Goal: Transaction & Acquisition: Purchase product/service

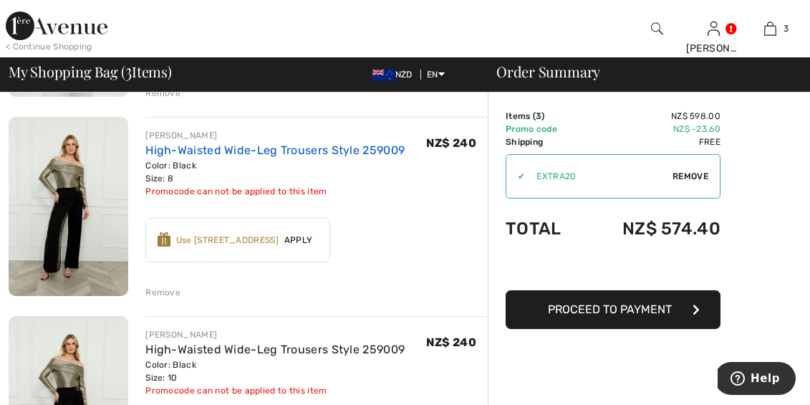
scroll to position [303, 0]
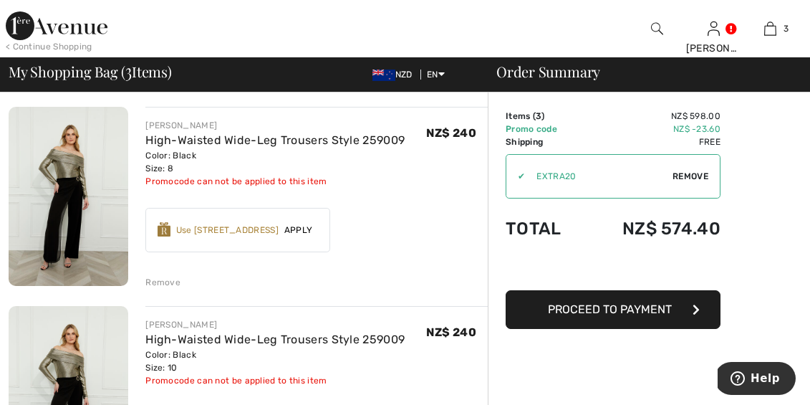
click at [166, 279] on div "Remove" at bounding box center [162, 282] width 35 height 13
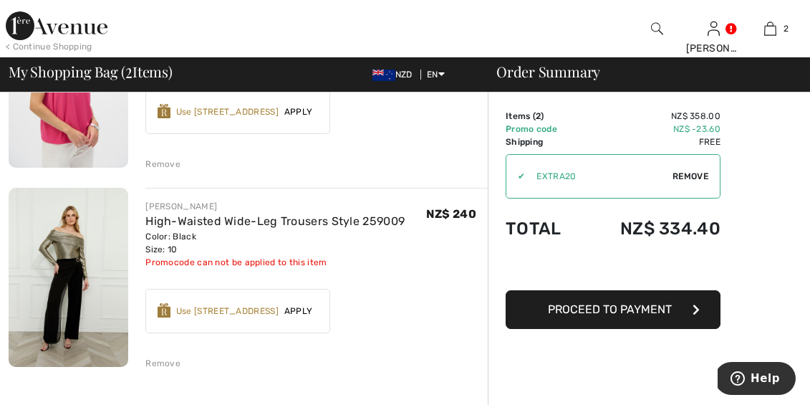
scroll to position [231, 0]
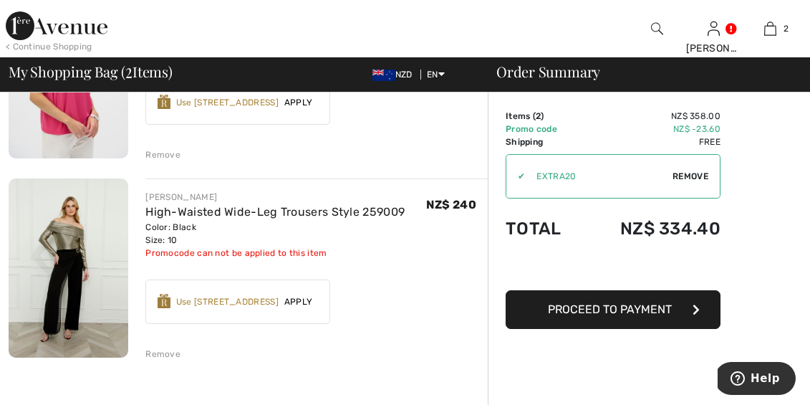
click at [295, 302] on span "Apply" at bounding box center [299, 301] width 40 height 13
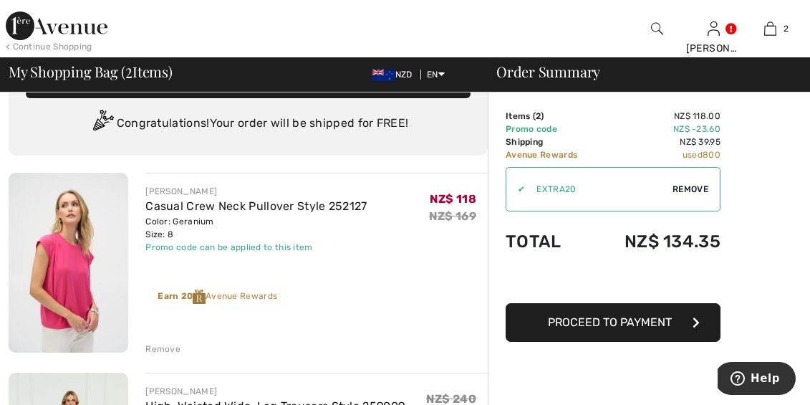
scroll to position [37, 0]
click at [617, 321] on span "Proceed to Payment" at bounding box center [610, 322] width 124 height 14
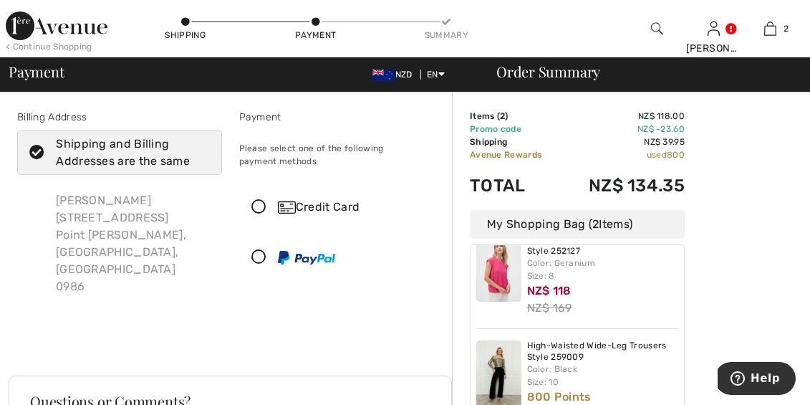
click at [261, 206] on icon at bounding box center [259, 207] width 38 height 15
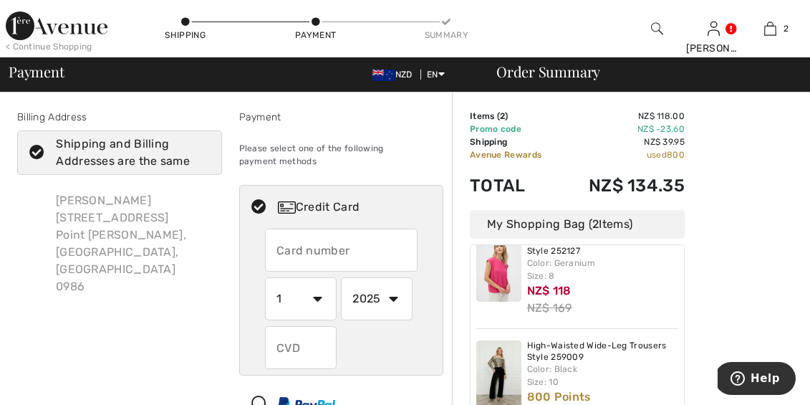
click at [329, 246] on input "text" at bounding box center [341, 249] width 153 height 43
type input "[CREDIT_CARD_NUMBER]"
select select "4"
select select "2028"
click at [287, 350] on input "text" at bounding box center [301, 347] width 72 height 43
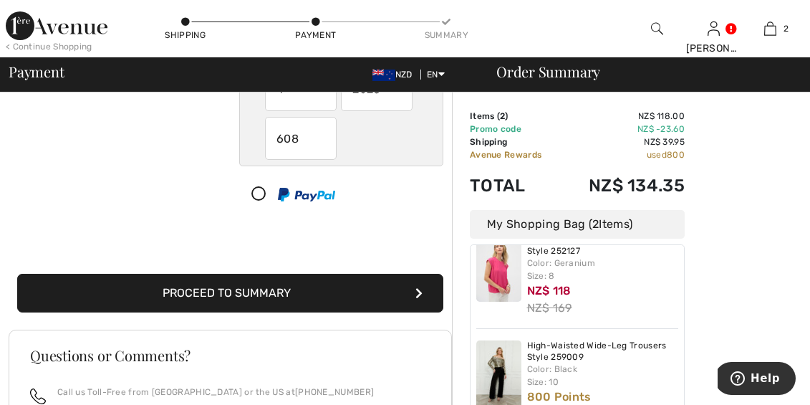
scroll to position [211, 0]
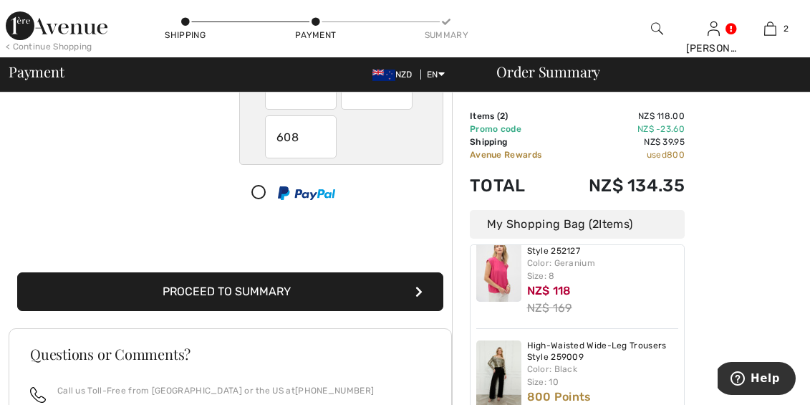
type input "608"
click at [309, 288] on button "Proceed to Summary" at bounding box center [230, 291] width 426 height 39
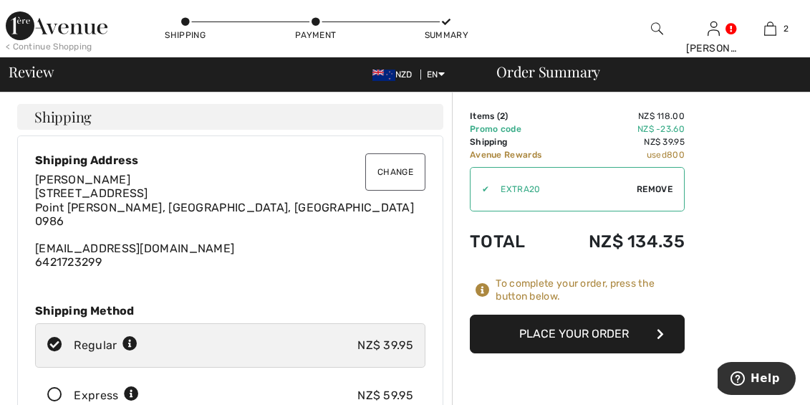
click at [587, 327] on button "Place Your Order" at bounding box center [577, 333] width 215 height 39
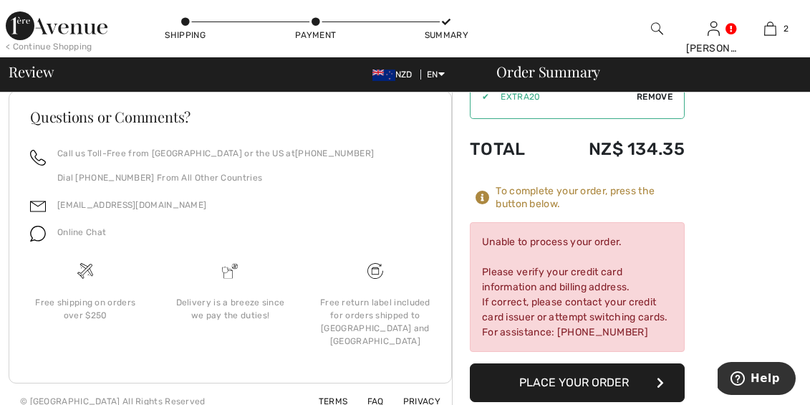
scroll to position [1046, 0]
click at [607, 368] on button "Place Your Order" at bounding box center [577, 383] width 215 height 39
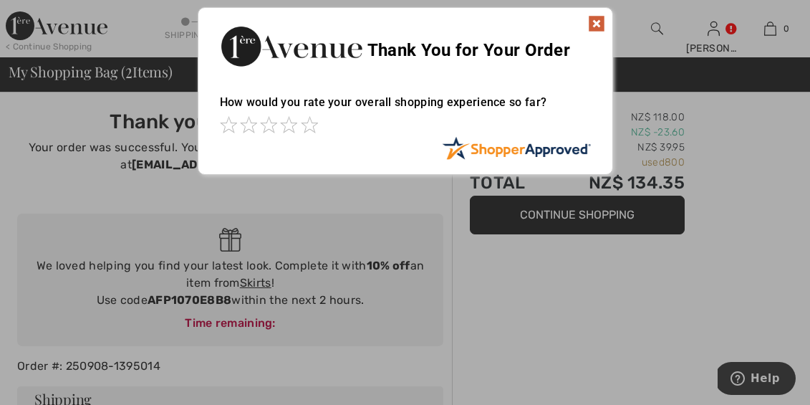
click at [594, 21] on img at bounding box center [596, 23] width 17 height 17
